Goal: Information Seeking & Learning: Find specific fact

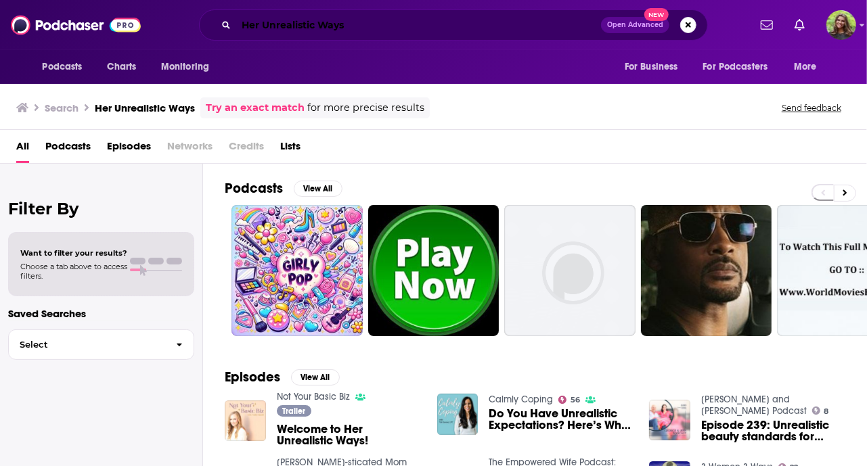
click at [369, 30] on input "Her Unrealistic Ways" at bounding box center [418, 25] width 365 height 22
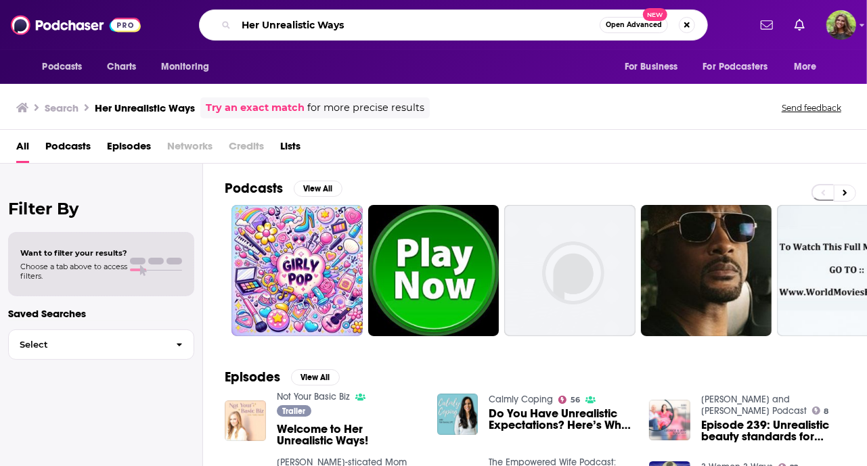
drag, startPoint x: 385, startPoint y: 24, endPoint x: 190, endPoint y: 20, distance: 195.0
click at [190, 20] on div "Her Unrealistic Ways Open Advanced New" at bounding box center [453, 24] width 590 height 31
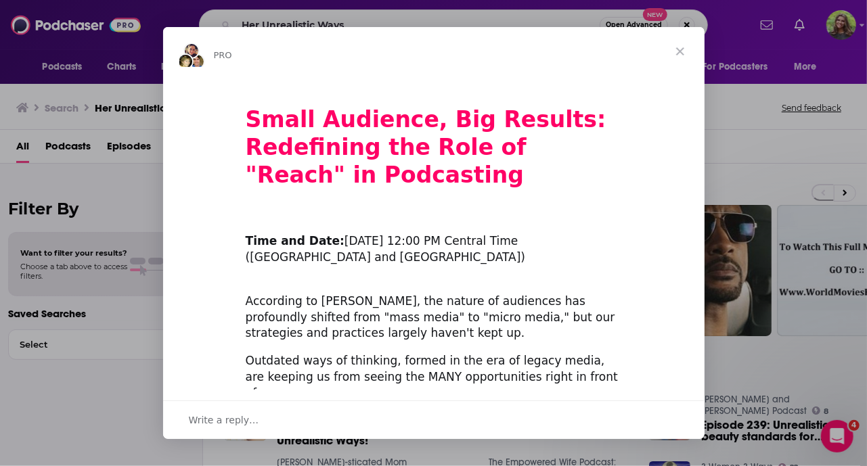
click at [686, 52] on span "Close" at bounding box center [680, 51] width 49 height 49
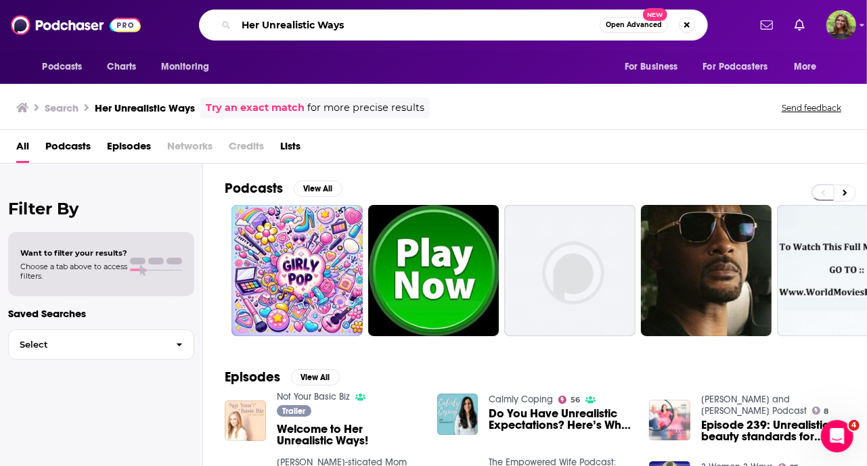
drag, startPoint x: 372, startPoint y: 25, endPoint x: 361, endPoint y: 23, distance: 11.7
click at [368, 24] on input "Her Unrealistic Ways" at bounding box center [418, 25] width 364 height 22
drag, startPoint x: 323, startPoint y: 26, endPoint x: 81, endPoint y: 31, distance: 242.4
click at [81, 31] on div "Podcasts Charts Monitoring Her Unrealistic Ways Open Advanced New For Business …" at bounding box center [433, 25] width 867 height 50
drag, startPoint x: 392, startPoint y: 22, endPoint x: 90, endPoint y: 3, distance: 302.5
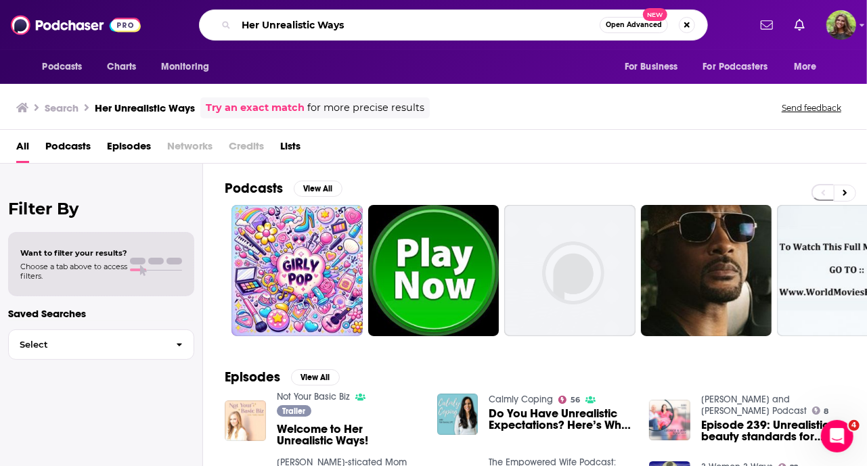
click at [90, 3] on div "Podcasts Charts Monitoring Her Unrealistic Ways Open Advanced New For Business …" at bounding box center [433, 25] width 867 height 50
paste input "[PERSON_NAME]"
drag, startPoint x: 272, startPoint y: 26, endPoint x: 424, endPoint y: 63, distance: 156.6
click at [273, 26] on input "[PERSON_NAME]" at bounding box center [418, 25] width 364 height 22
drag, startPoint x: 271, startPoint y: 24, endPoint x: 293, endPoint y: 34, distance: 24.3
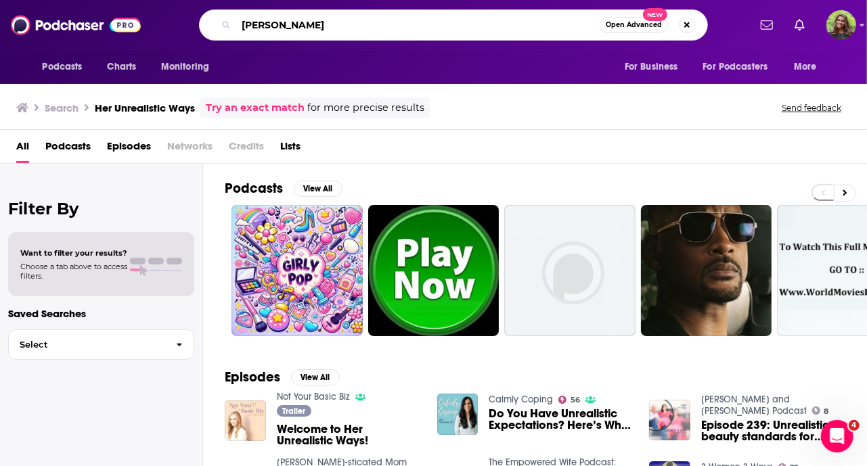
click at [271, 24] on input "[PERSON_NAME]" at bounding box center [418, 25] width 364 height 22
type input "[PERSON_NAME]"
